Goal: Task Accomplishment & Management: Complete application form

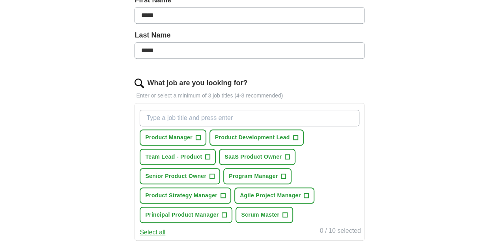
scroll to position [197, 0]
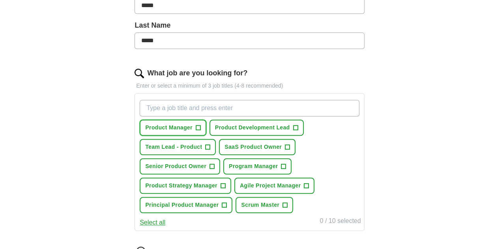
drag, startPoint x: 218, startPoint y: 127, endPoint x: 223, endPoint y: 127, distance: 4.7
click at [200, 127] on span "+" at bounding box center [197, 128] width 5 height 6
click at [298, 125] on span "+" at bounding box center [295, 128] width 5 height 6
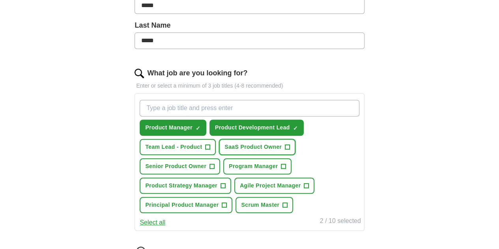
click at [290, 144] on span "+" at bounding box center [287, 147] width 5 height 6
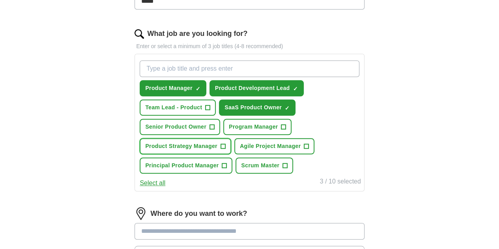
click at [225, 143] on span "+" at bounding box center [222, 146] width 5 height 6
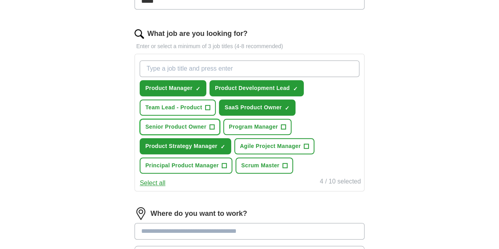
click at [214, 127] on span "+" at bounding box center [212, 127] width 5 height 6
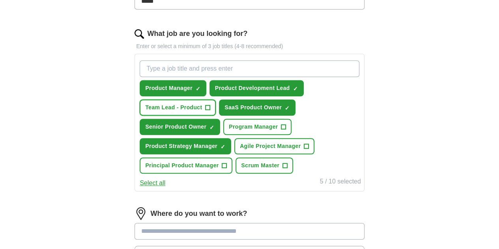
click at [210, 106] on span "+" at bounding box center [207, 107] width 5 height 6
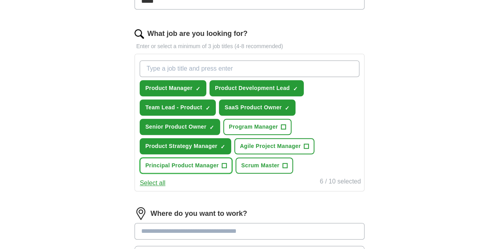
click at [227, 164] on span "+" at bounding box center [224, 165] width 5 height 6
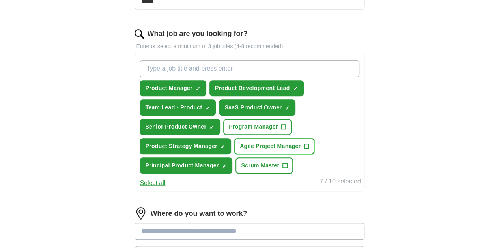
click at [309, 145] on span "+" at bounding box center [306, 146] width 5 height 6
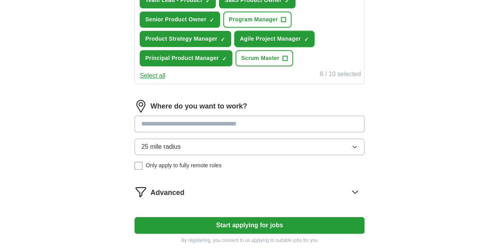
scroll to position [355, 0]
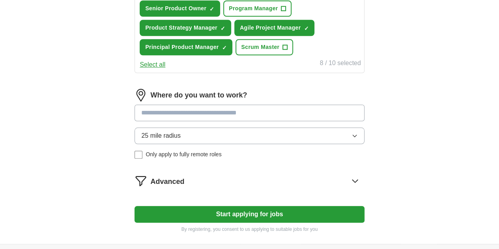
click at [279, 114] on input at bounding box center [248, 112] width 229 height 17
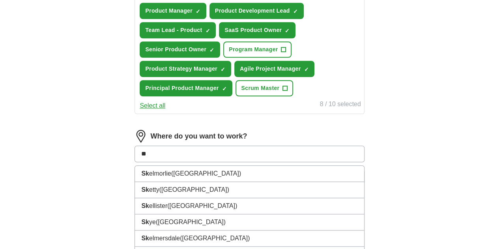
scroll to position [315, 0]
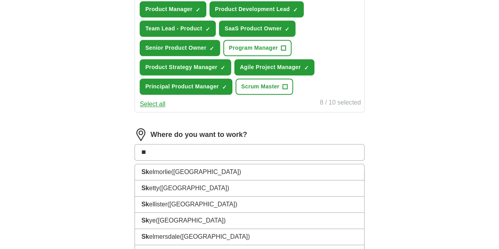
type input "*"
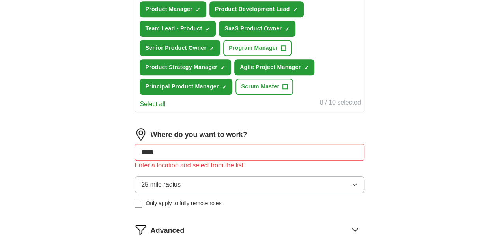
click at [159, 192] on div "25 mile radius Only apply to fully remote roles" at bounding box center [248, 191] width 229 height 31
drag, startPoint x: 207, startPoint y: 153, endPoint x: 152, endPoint y: 153, distance: 54.4
click at [152, 153] on div "Let ApplyIQ do the hard work of searching and applying for jobs. Just tell us w…" at bounding box center [249, 23] width 303 height 540
click at [190, 150] on input "*****" at bounding box center [248, 152] width 229 height 17
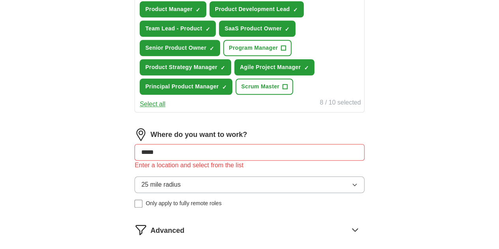
click at [161, 206] on div "Where do you want to work? ***** Enter a location and select from the list 25 m…" at bounding box center [248, 171] width 229 height 86
click at [164, 192] on div "25 mile radius Only apply to fully remote roles" at bounding box center [248, 191] width 229 height 31
drag, startPoint x: 184, startPoint y: 152, endPoint x: 201, endPoint y: 153, distance: 16.6
click at [185, 153] on input "*****" at bounding box center [248, 152] width 229 height 17
type input "*"
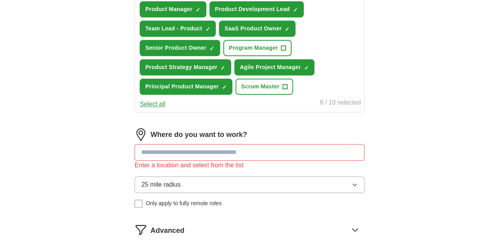
click at [230, 184] on button "25 mile radius" at bounding box center [248, 184] width 229 height 17
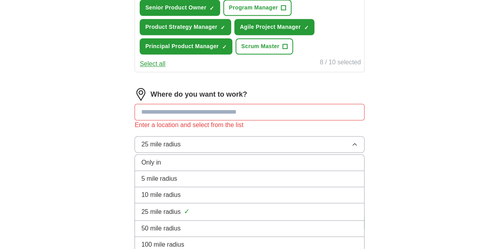
scroll to position [394, 0]
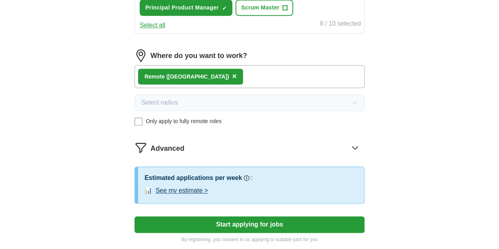
click at [232, 74] on span "×" at bounding box center [234, 76] width 5 height 9
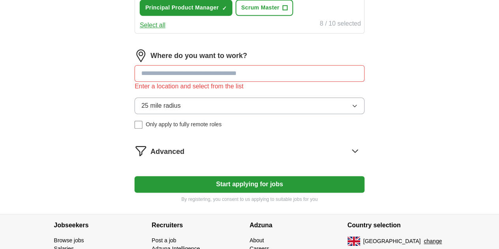
click at [206, 74] on input at bounding box center [248, 73] width 229 height 17
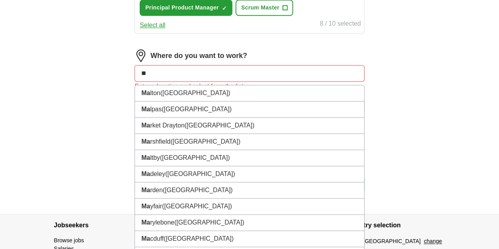
type input "**"
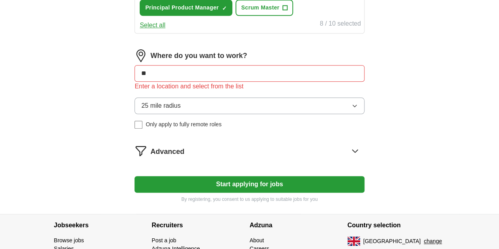
click at [440, 238] on button "change" at bounding box center [432, 241] width 18 height 8
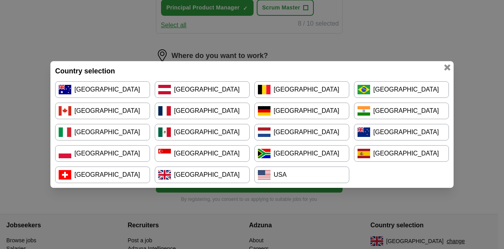
click at [495, 155] on div "Country selection [GEOGRAPHIC_DATA] [GEOGRAPHIC_DATA] [GEOGRAPHIC_DATA] [GEOGRA…" at bounding box center [252, 124] width 504 height 249
